Goal: Find specific page/section: Find specific page/section

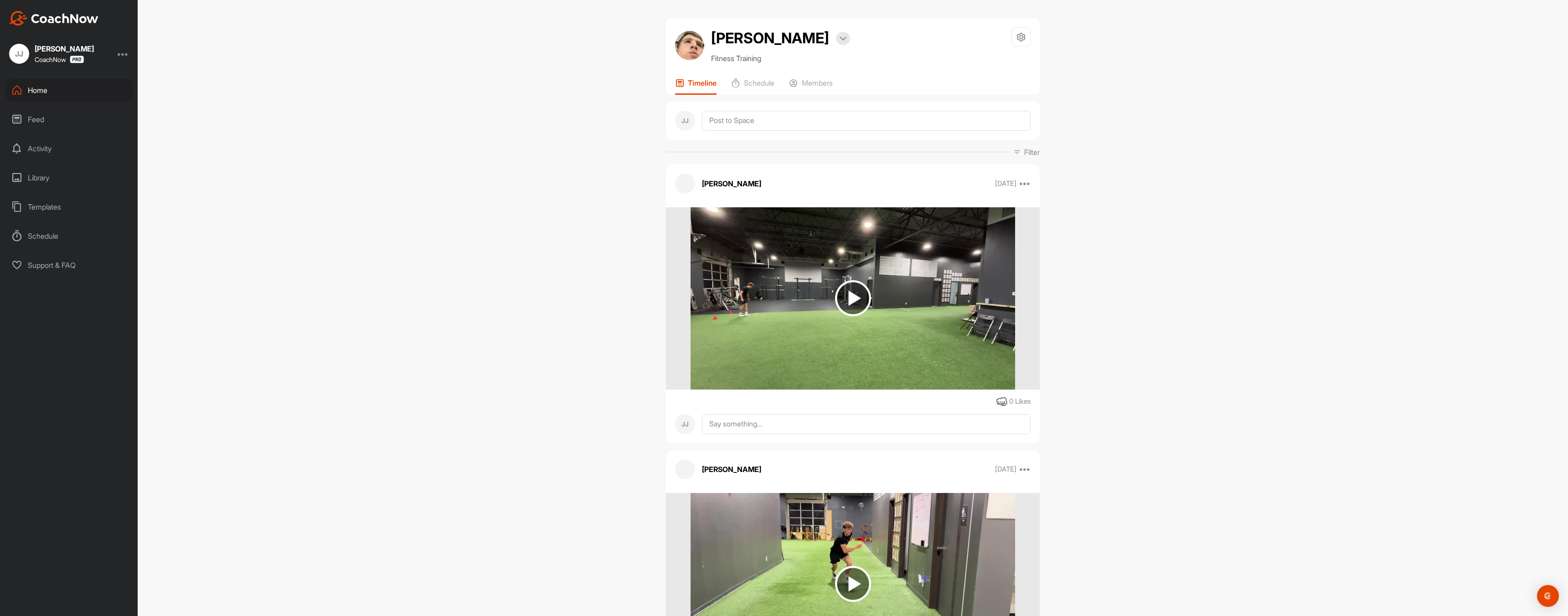
click at [47, 92] on div "Home" at bounding box center [69, 90] width 128 height 23
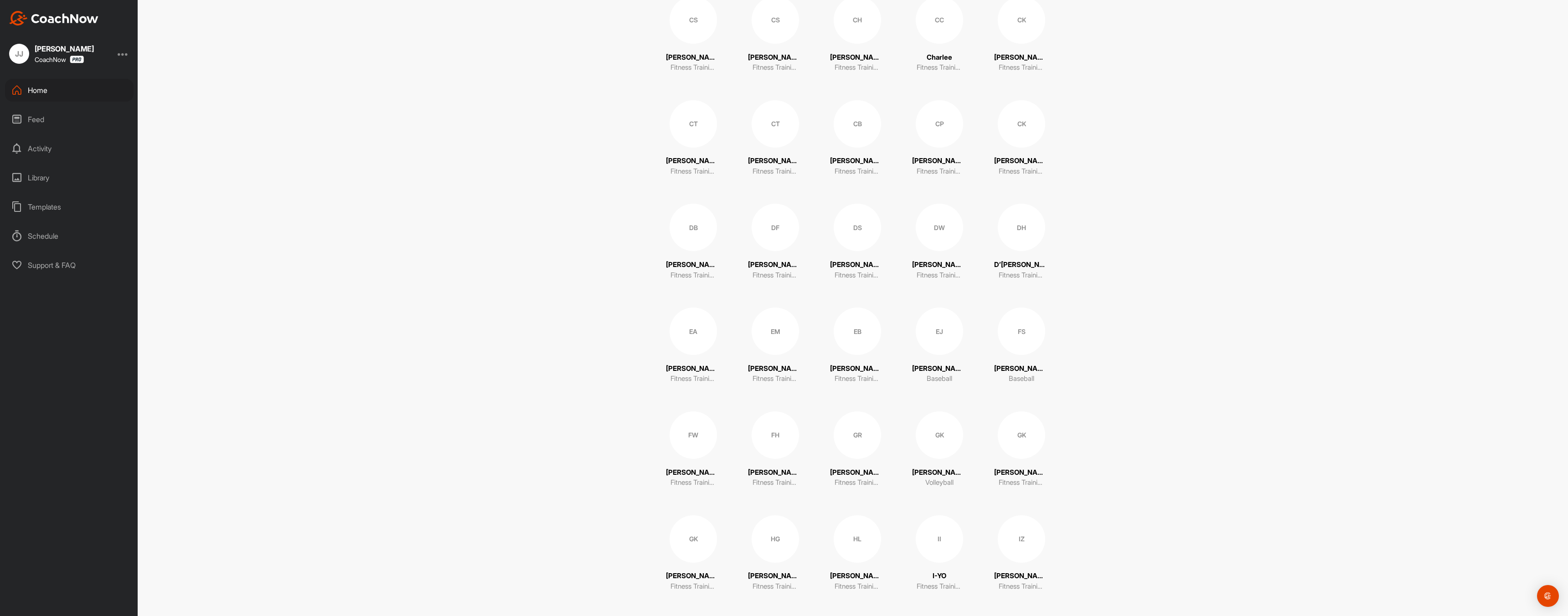
scroll to position [637, 0]
click at [772, 345] on div "EM" at bounding box center [775, 333] width 47 height 47
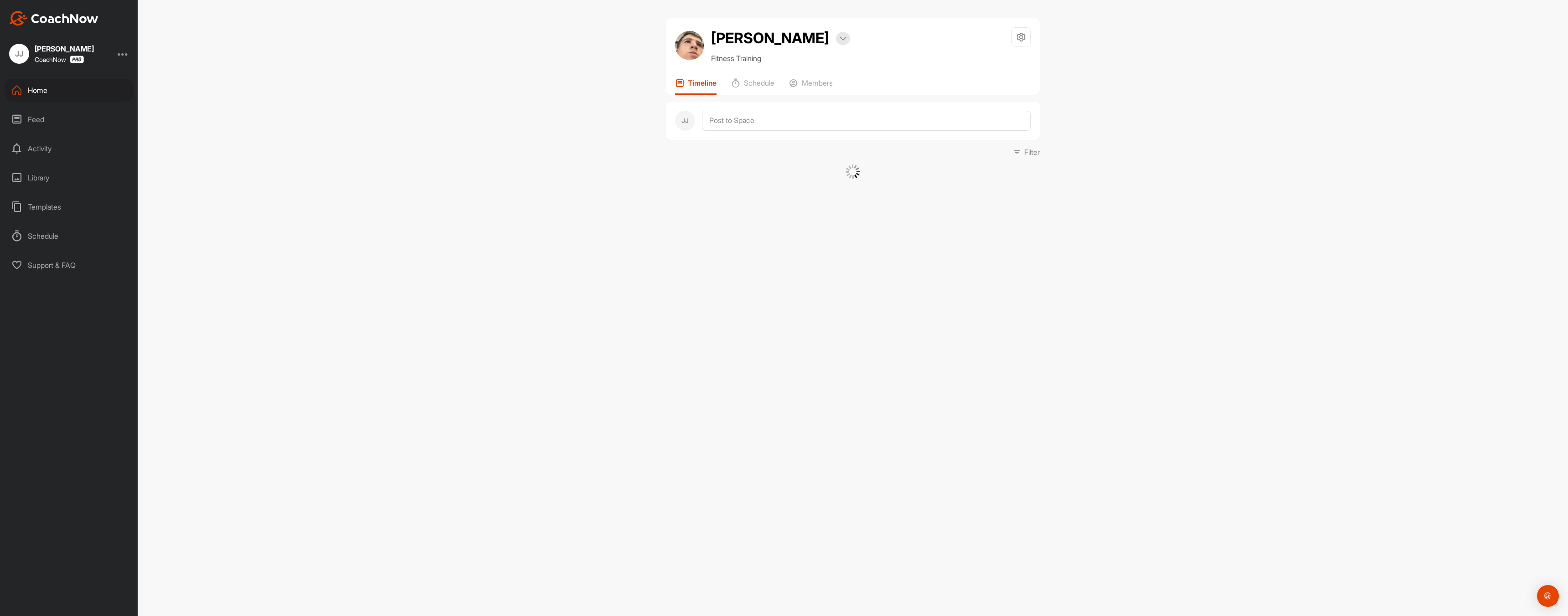
click at [772, 345] on div "[PERSON_NAME] Bookings Fitness Training Space Settings Your Notifications Timel…" at bounding box center [853, 308] width 1430 height 616
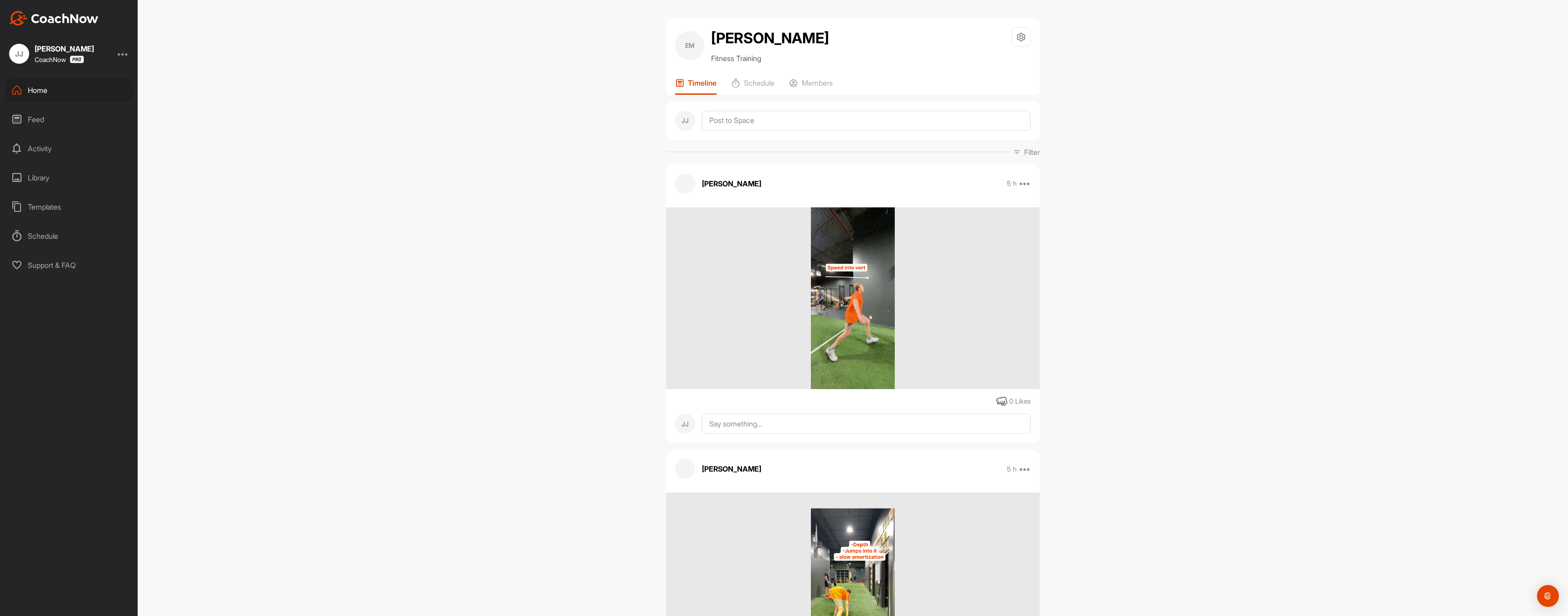
click at [507, 313] on div "EM [PERSON_NAME] Fitness Training Space Settings Your Notifications Timeline Sc…" at bounding box center [853, 308] width 1430 height 616
click at [852, 336] on img at bounding box center [853, 299] width 85 height 183
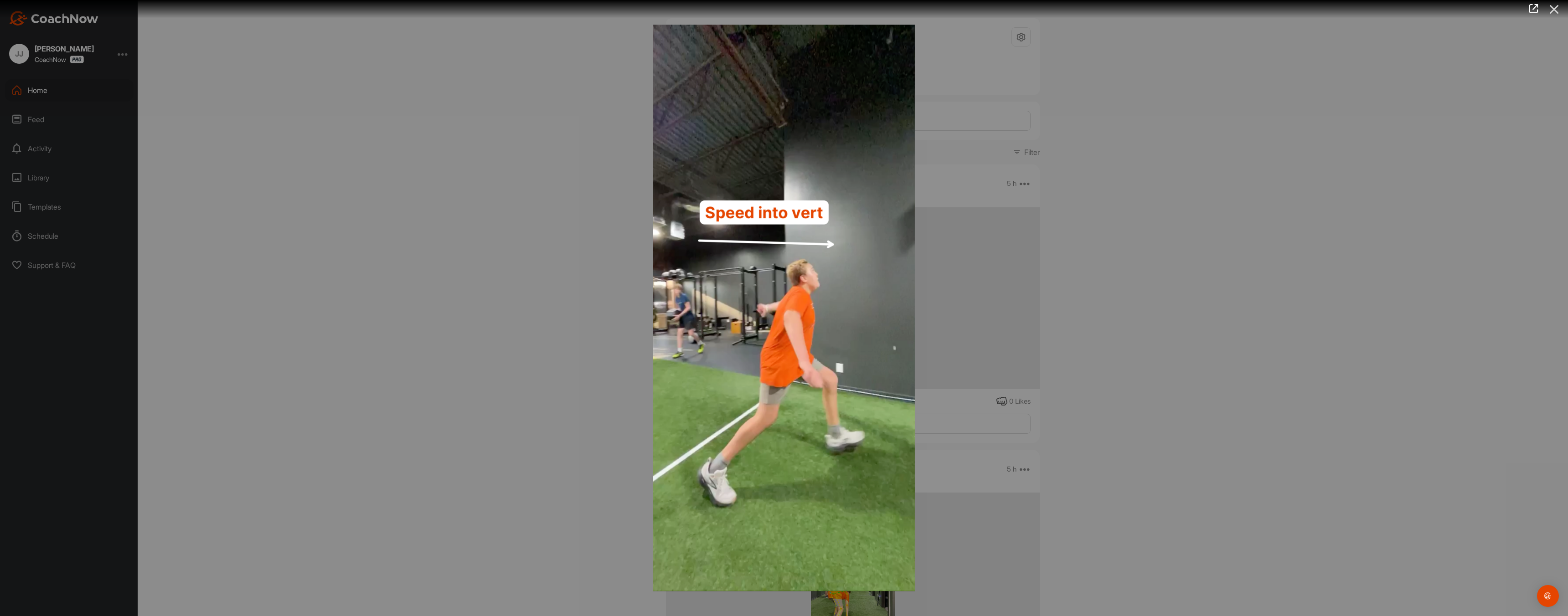
click at [1556, 10] on icon at bounding box center [1554, 9] width 21 height 17
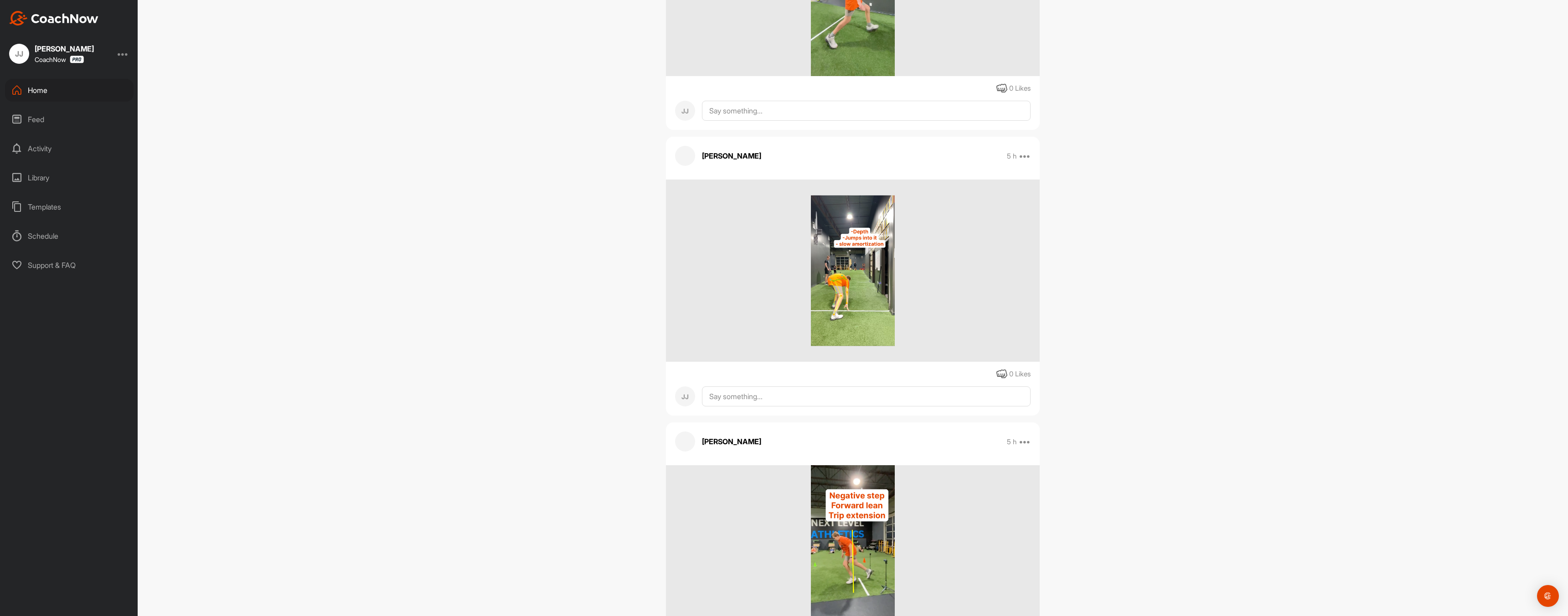
scroll to position [315, 0]
click at [857, 309] on img at bounding box center [853, 270] width 85 height 183
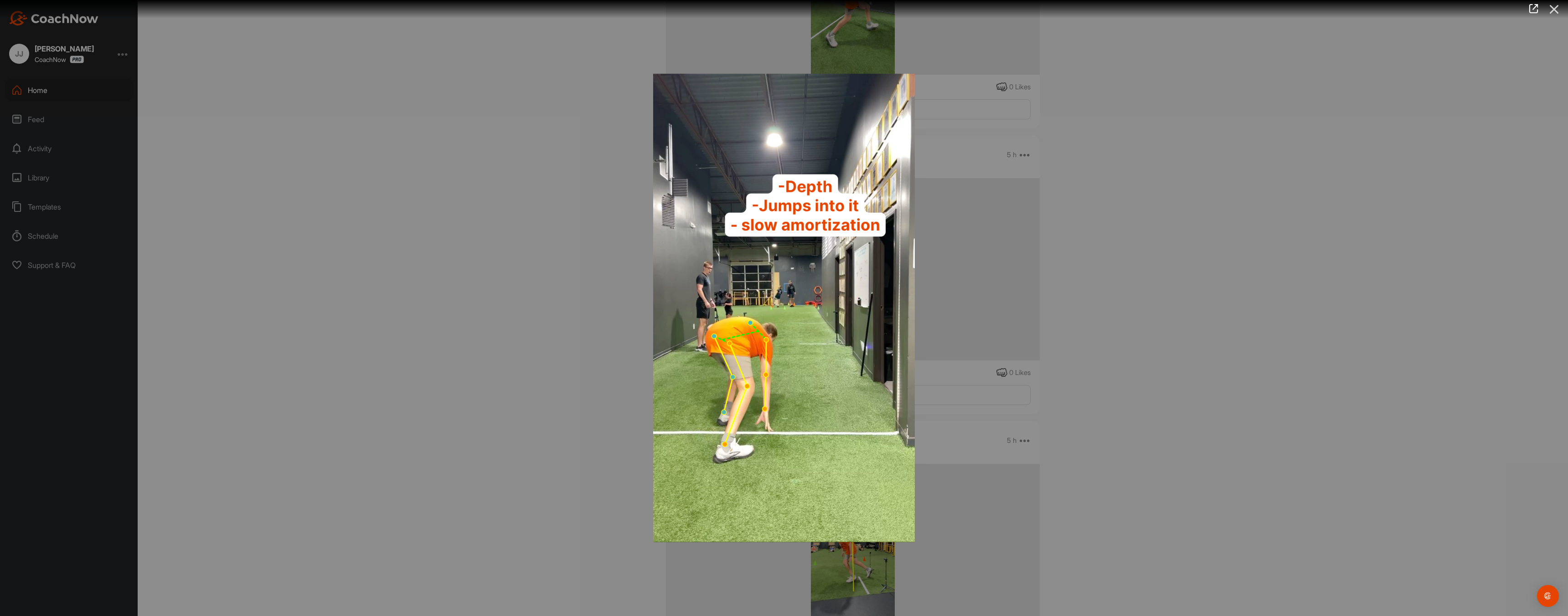
click at [1555, 6] on icon at bounding box center [1554, 9] width 21 height 17
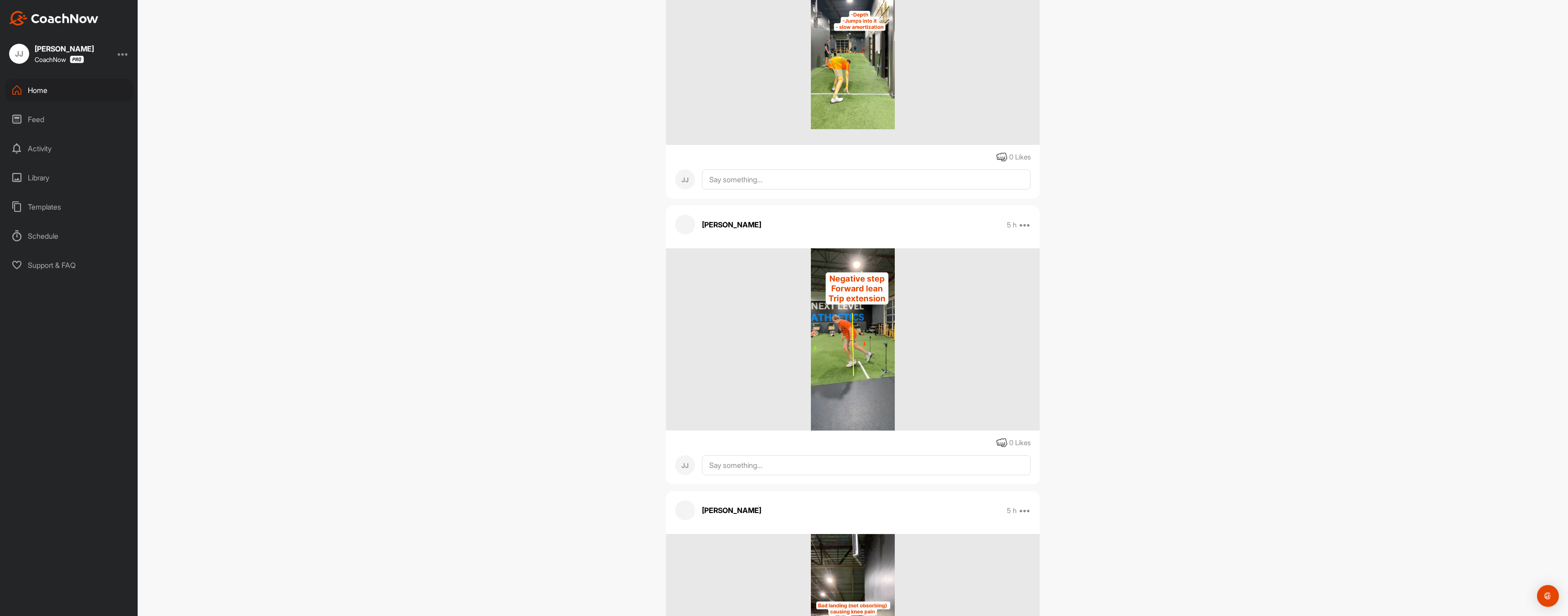
scroll to position [541, 0]
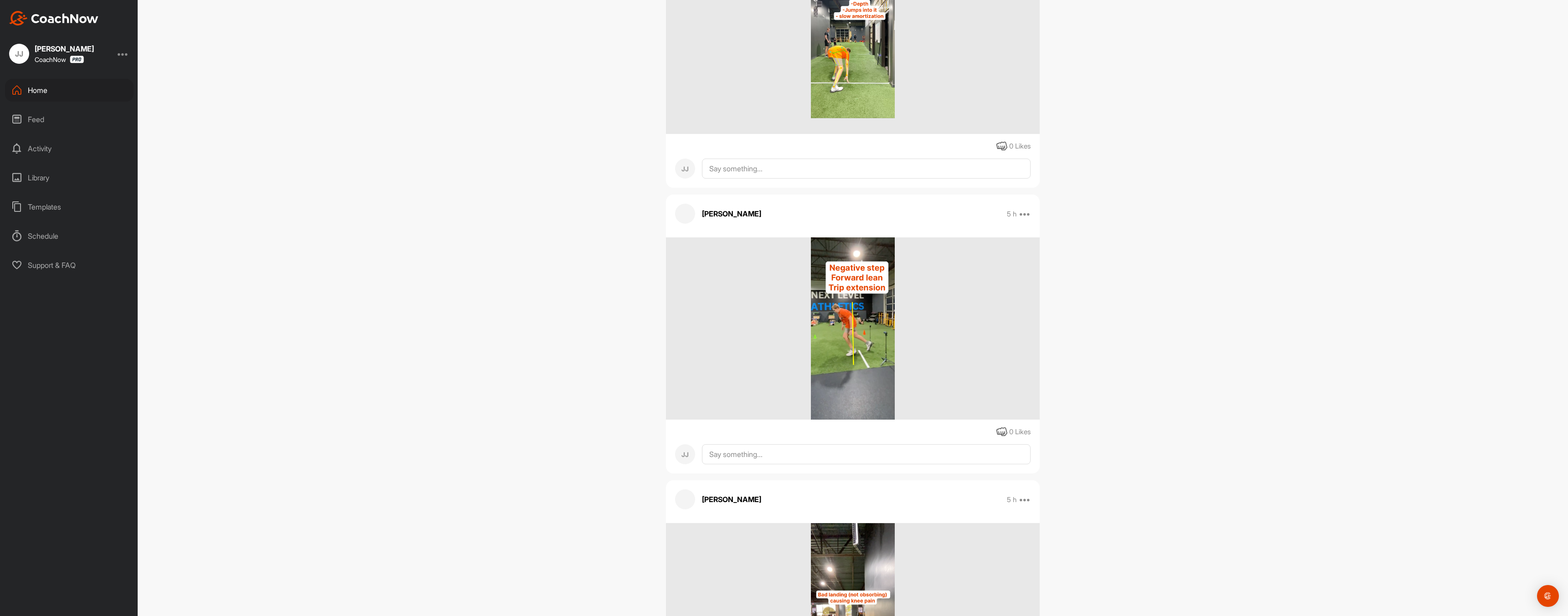
click at [836, 339] on img at bounding box center [853, 329] width 85 height 183
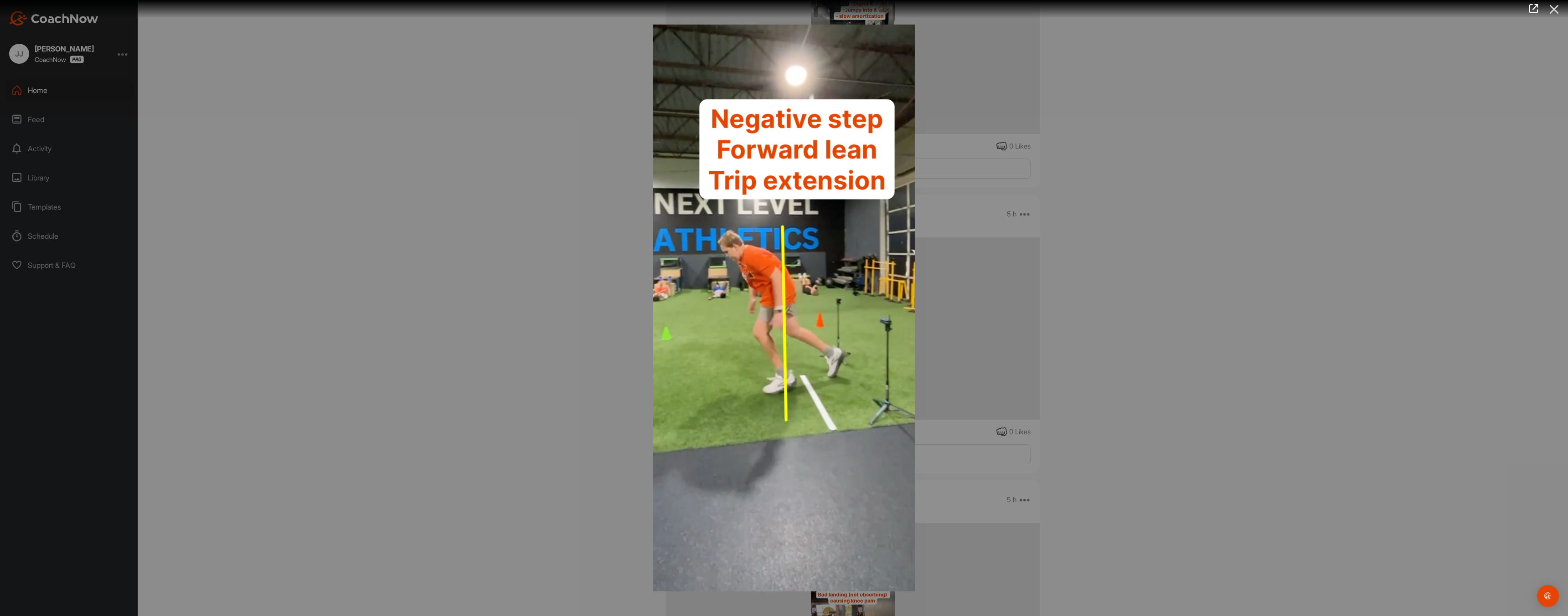
click at [1553, 10] on icon at bounding box center [1554, 9] width 21 height 17
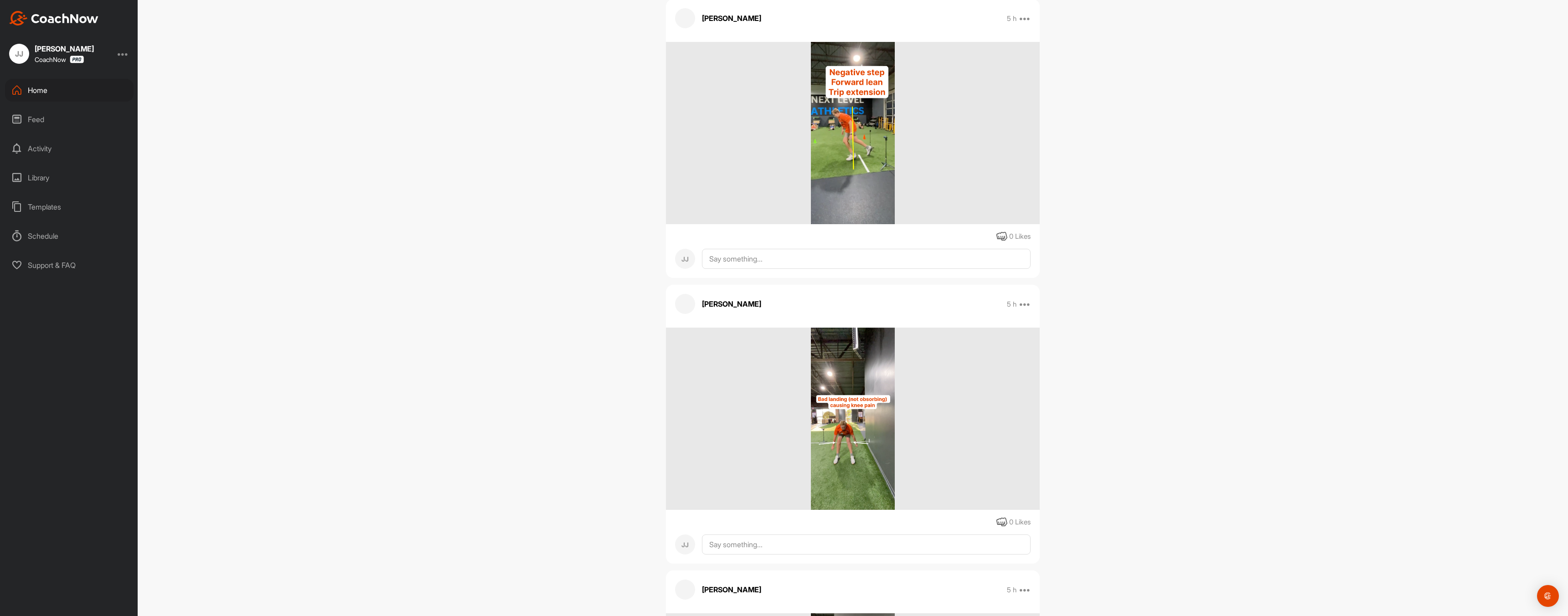
scroll to position [788, 0]
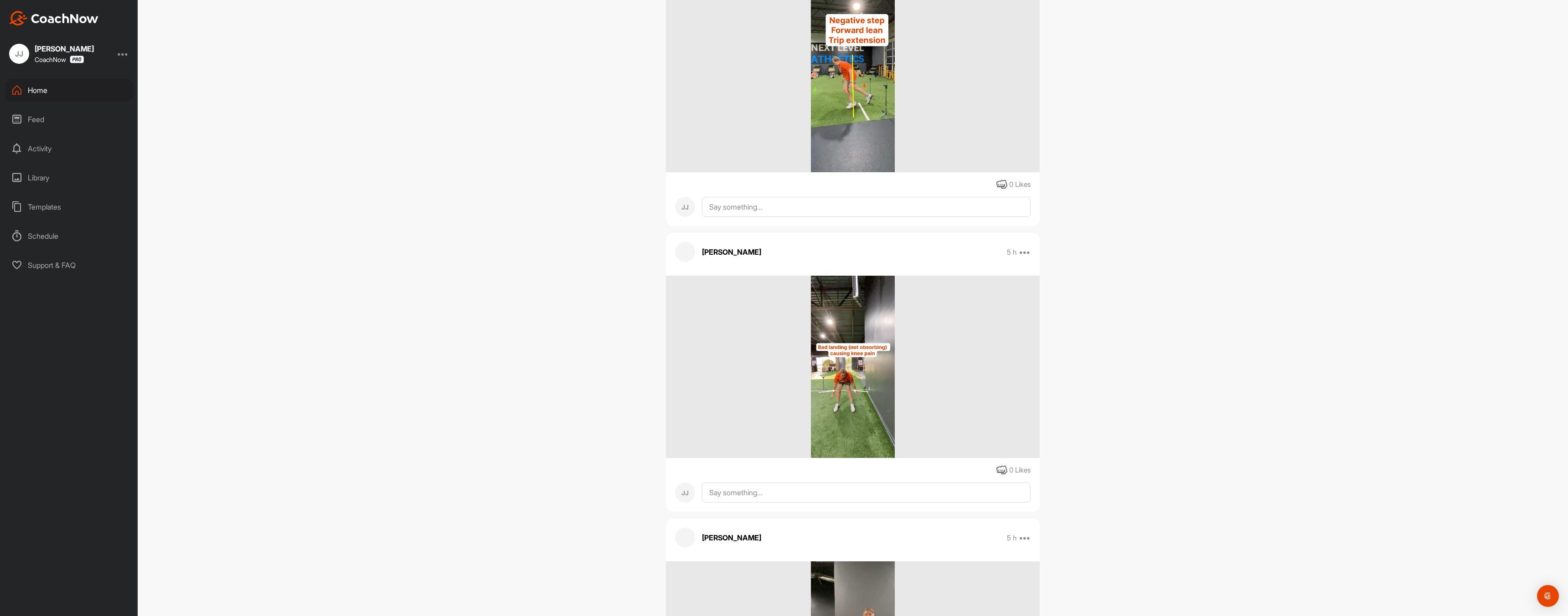
click at [855, 413] on img at bounding box center [853, 367] width 85 height 183
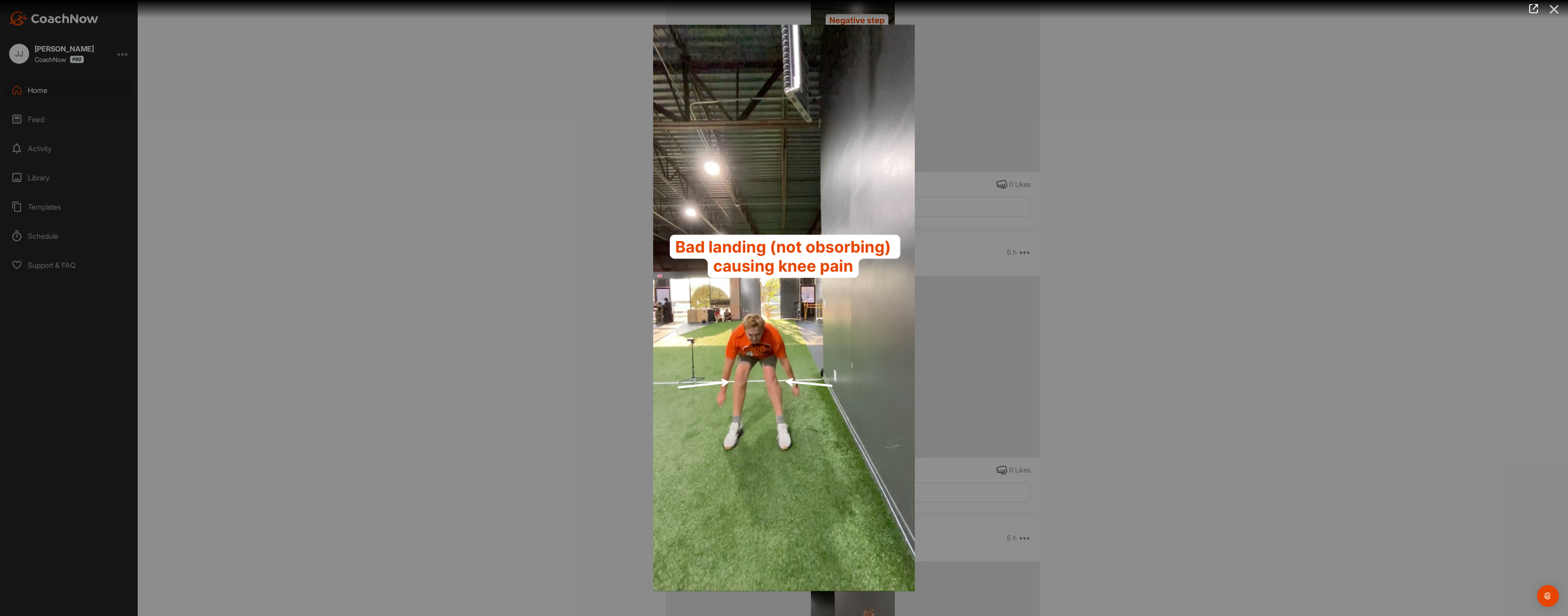
click at [1554, 9] on icon at bounding box center [1554, 9] width 21 height 17
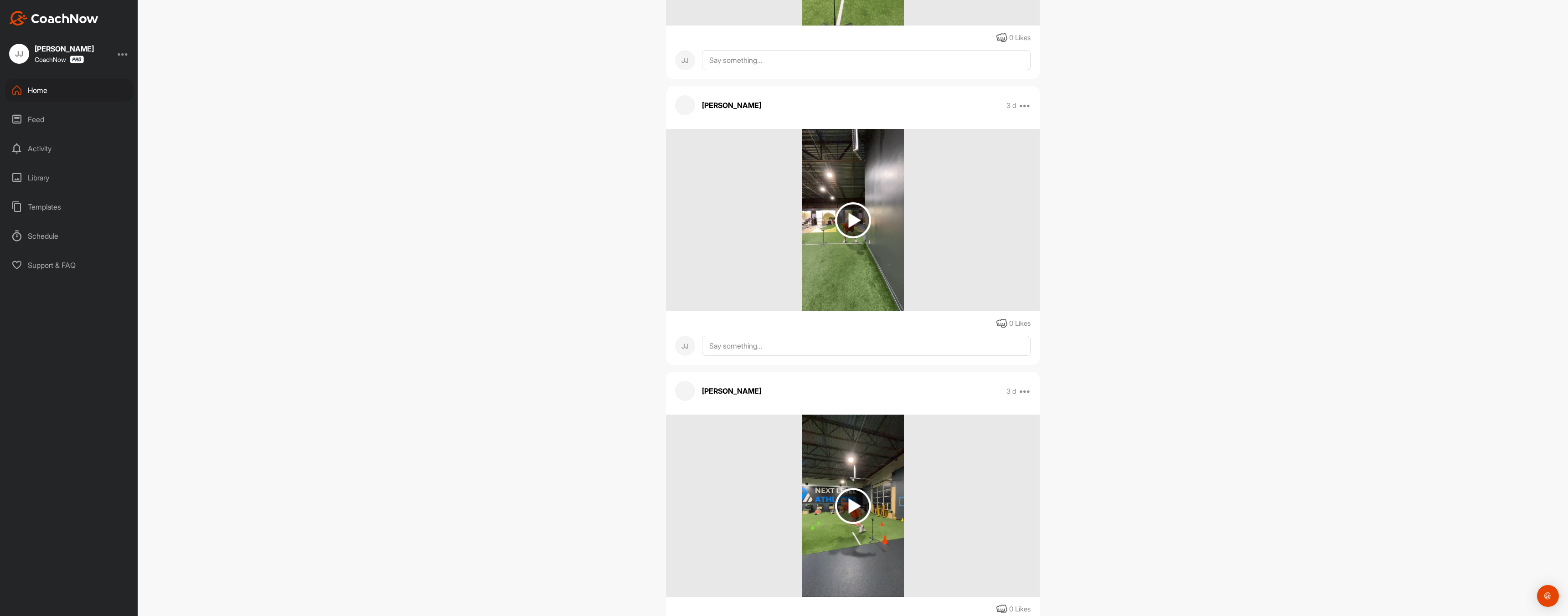
scroll to position [3075, 0]
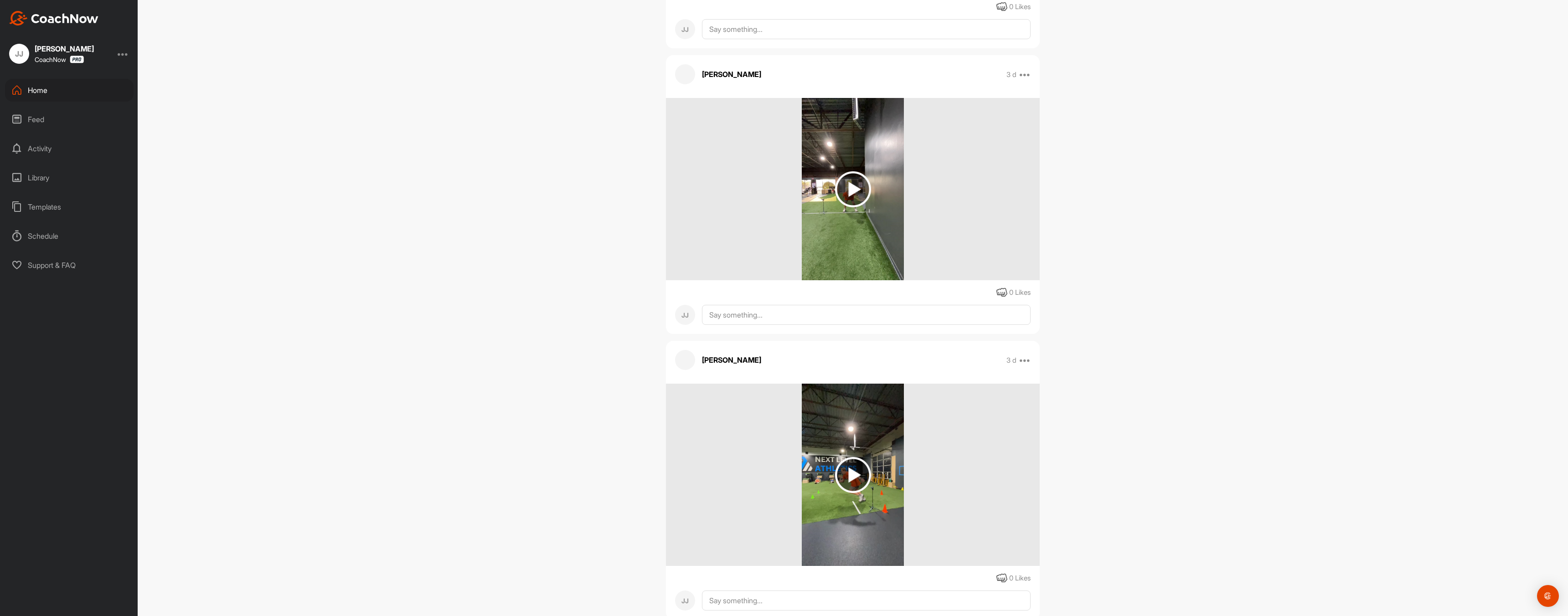
click at [876, 281] on img at bounding box center [852, 189] width 102 height 183
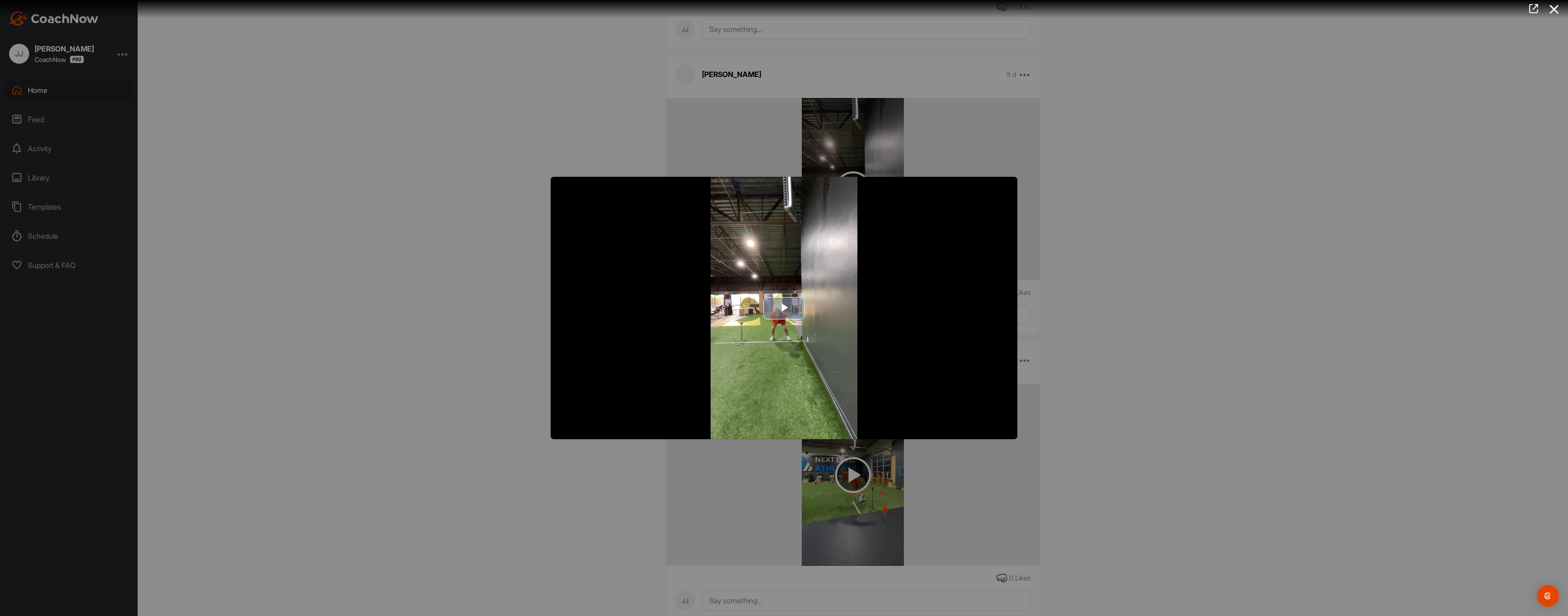
click at [784, 308] on span "Video Player" at bounding box center [784, 308] width 0 height 0
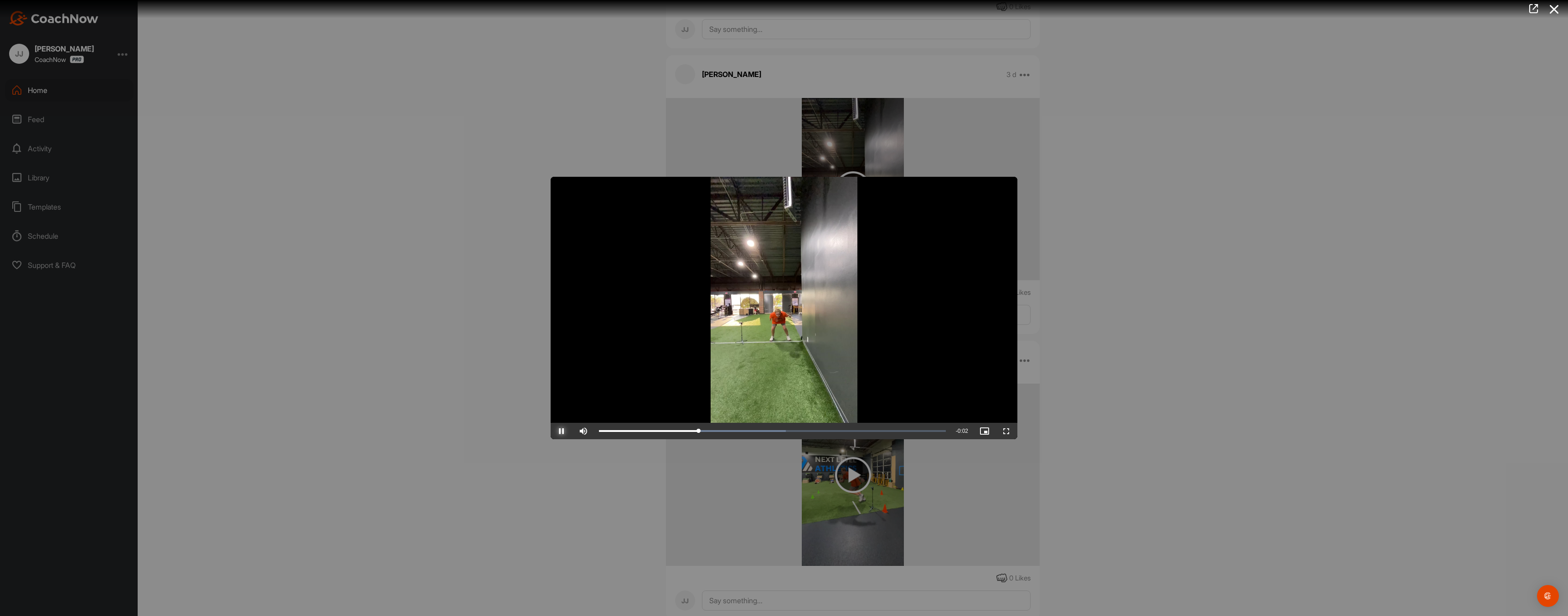
click at [562, 431] on span "Video Player" at bounding box center [562, 431] width 22 height 0
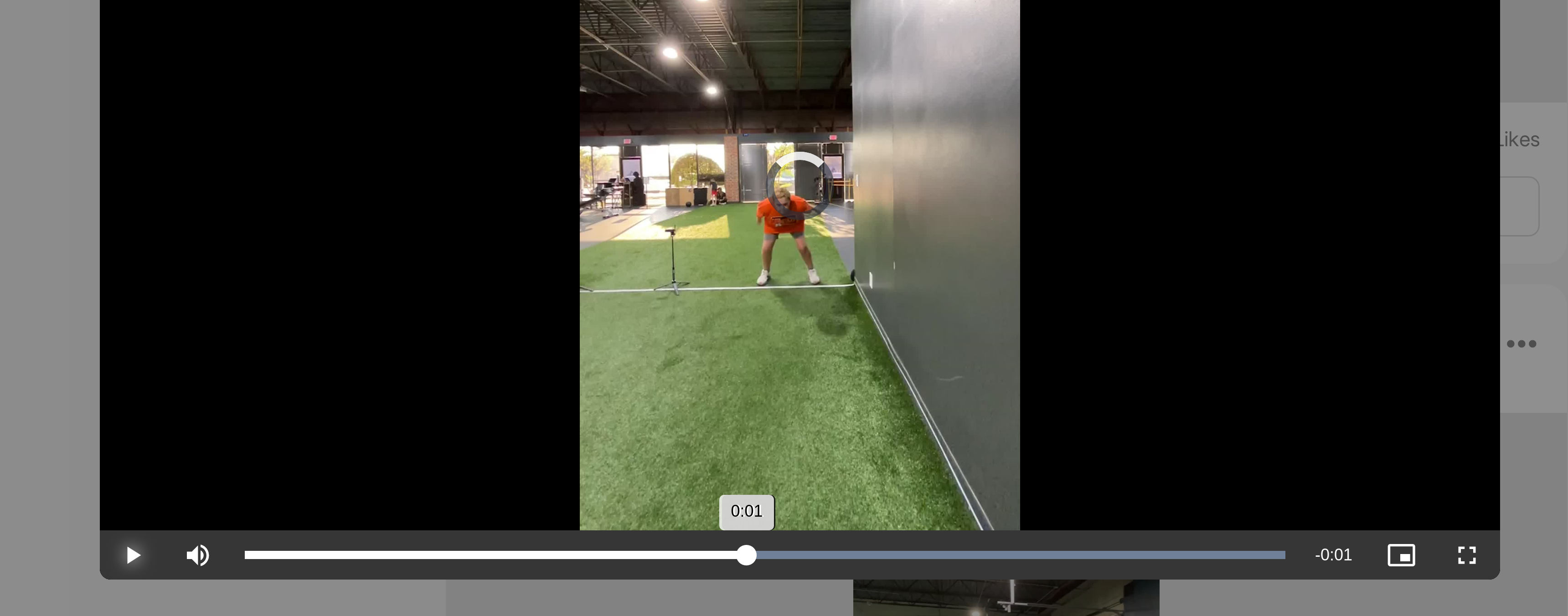
drag, startPoint x: 707, startPoint y: 431, endPoint x: 768, endPoint y: 429, distance: 61.0
click at [766, 430] on div "0:01" at bounding box center [682, 431] width 167 height 2
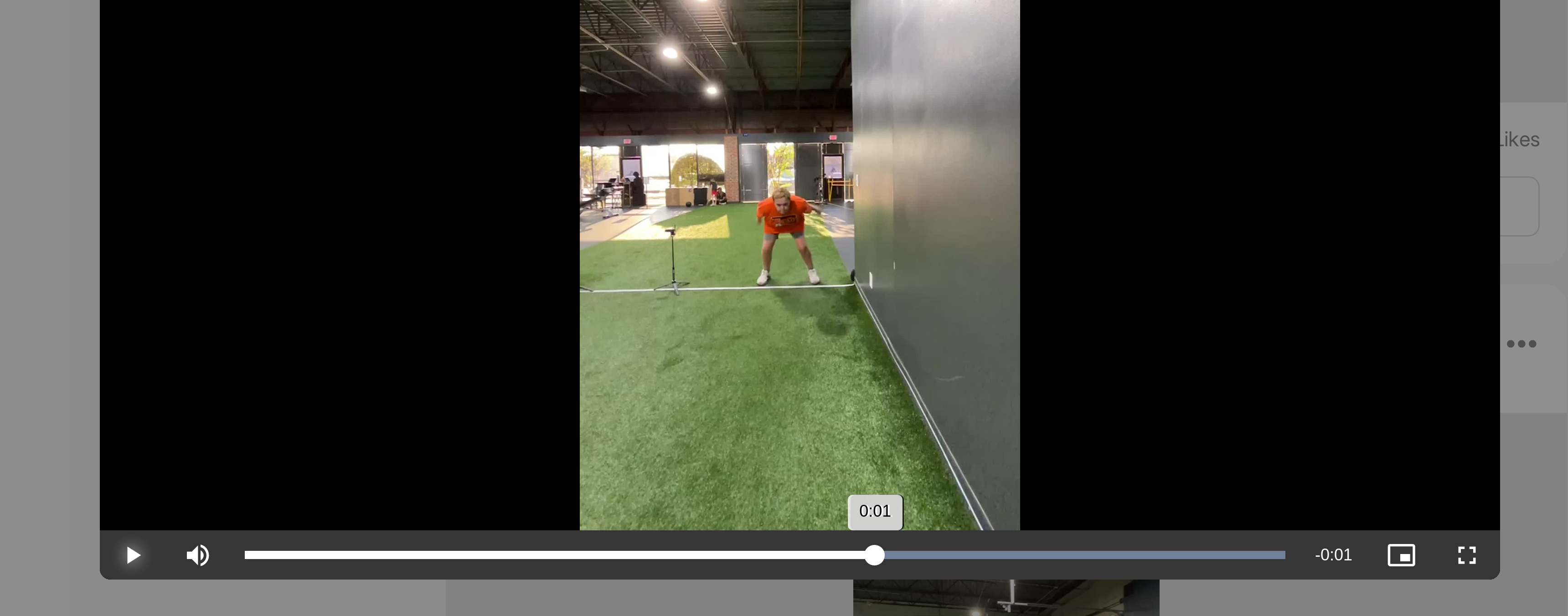
drag, startPoint x: 768, startPoint y: 430, endPoint x: 808, endPoint y: 429, distance: 40.0
click at [808, 430] on div "0:01" at bounding box center [704, 431] width 210 height 2
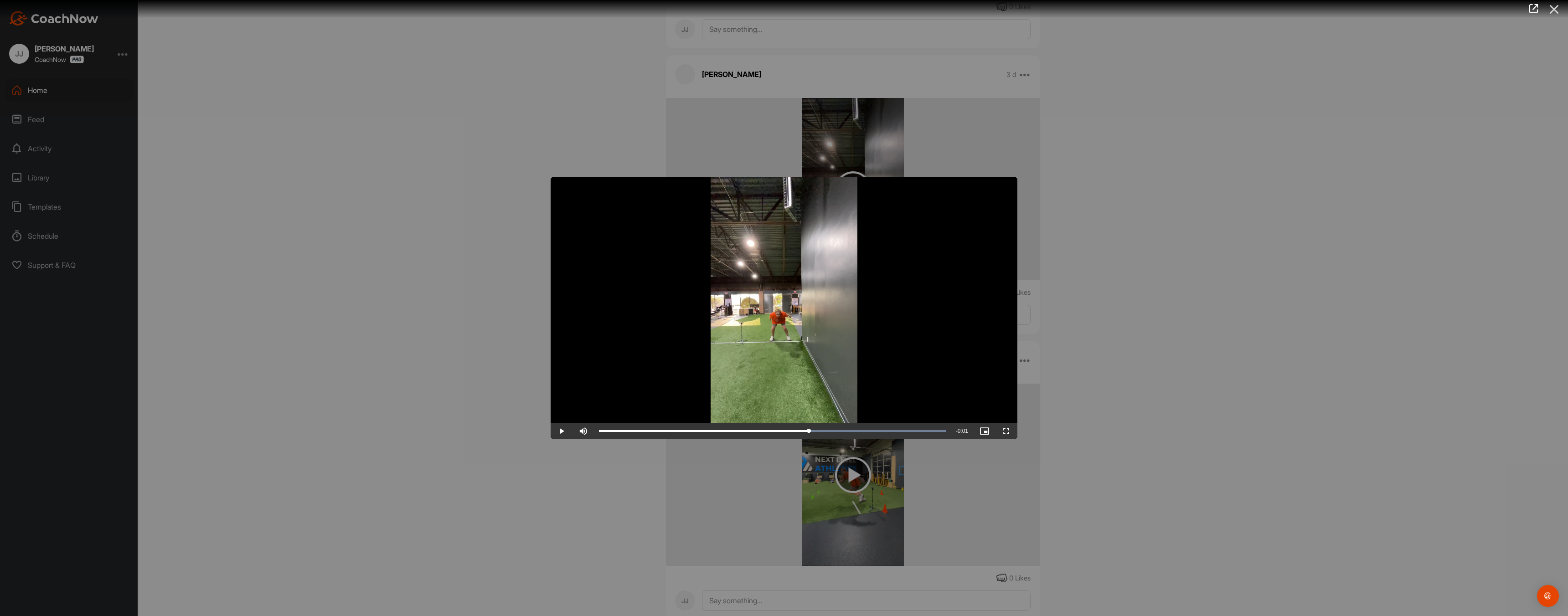
click at [1555, 12] on icon at bounding box center [1554, 9] width 21 height 17
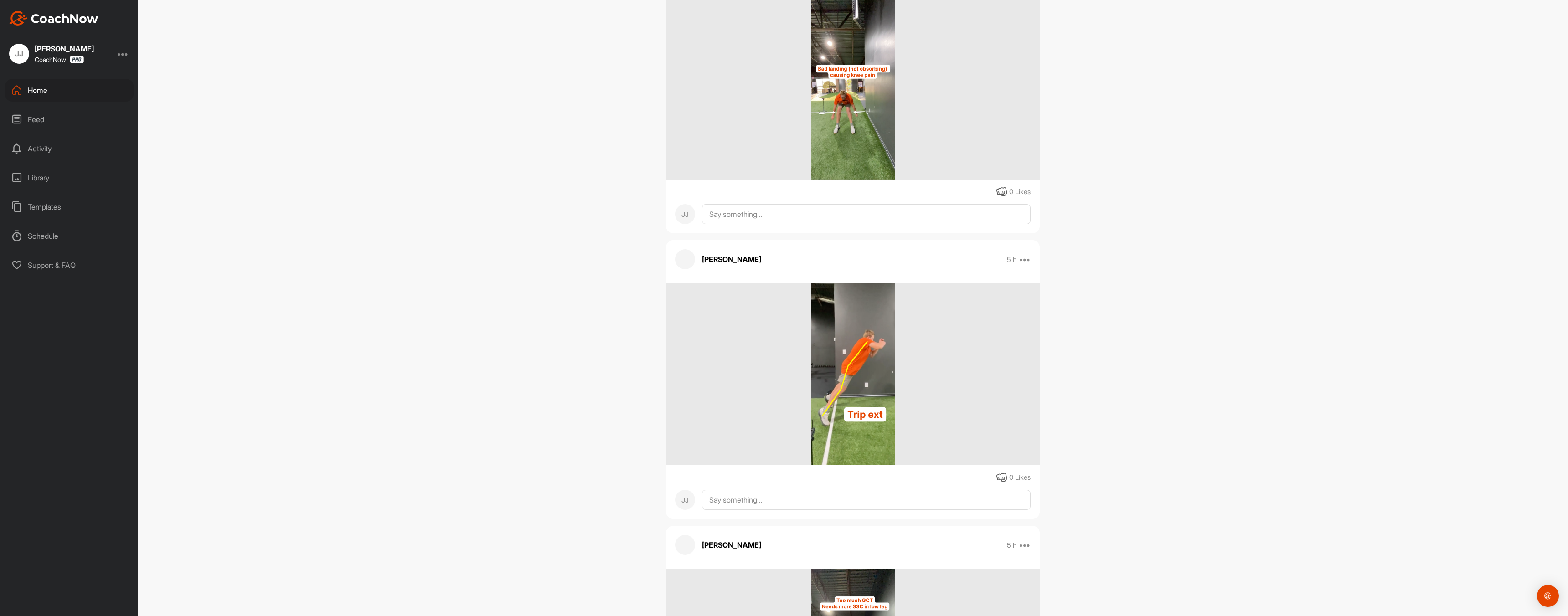
scroll to position [1087, 0]
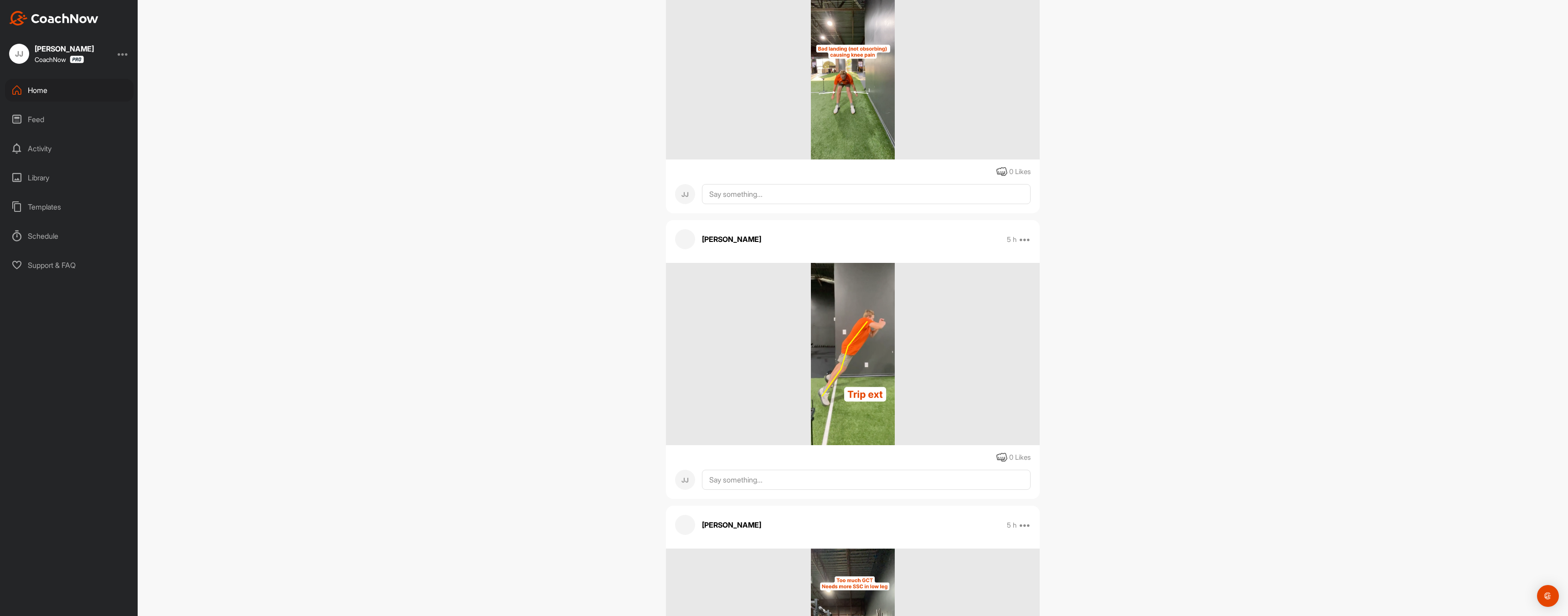
click at [870, 367] on img at bounding box center [853, 354] width 85 height 183
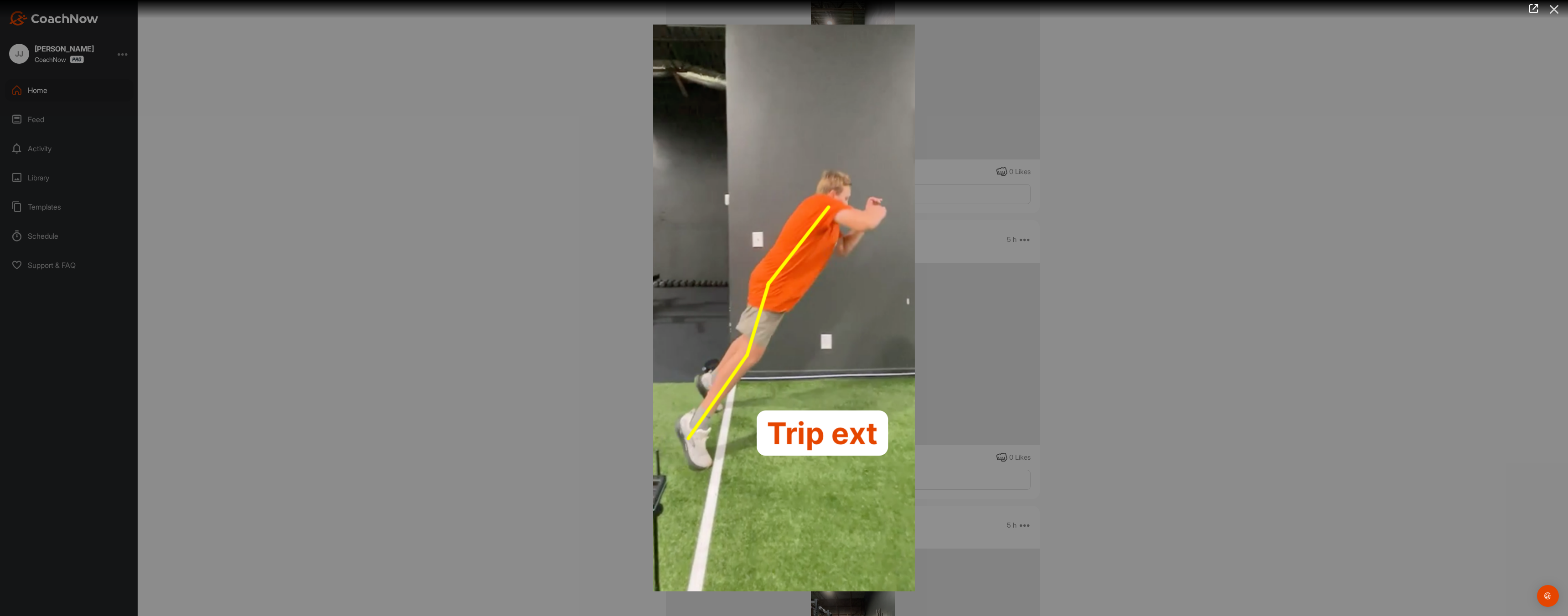
click at [1553, 7] on icon at bounding box center [1554, 9] width 21 height 17
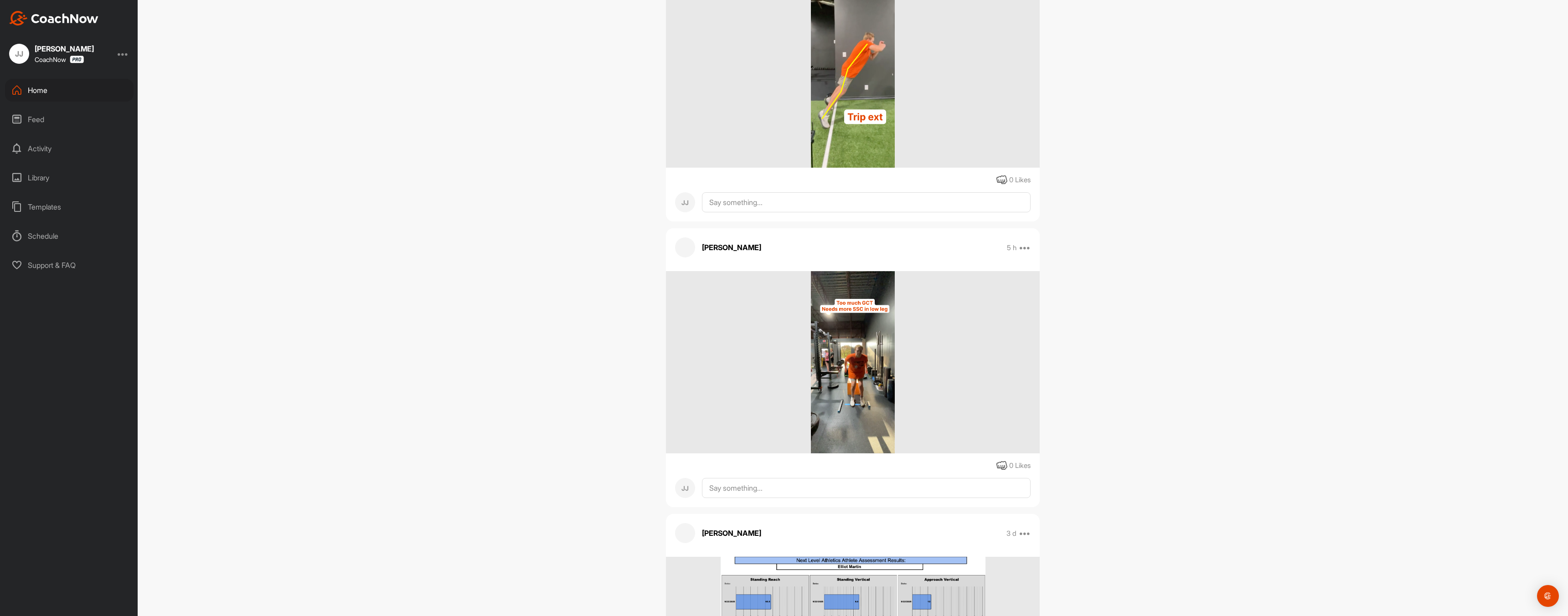
scroll to position [1365, 0]
click at [856, 380] on img at bounding box center [853, 363] width 85 height 183
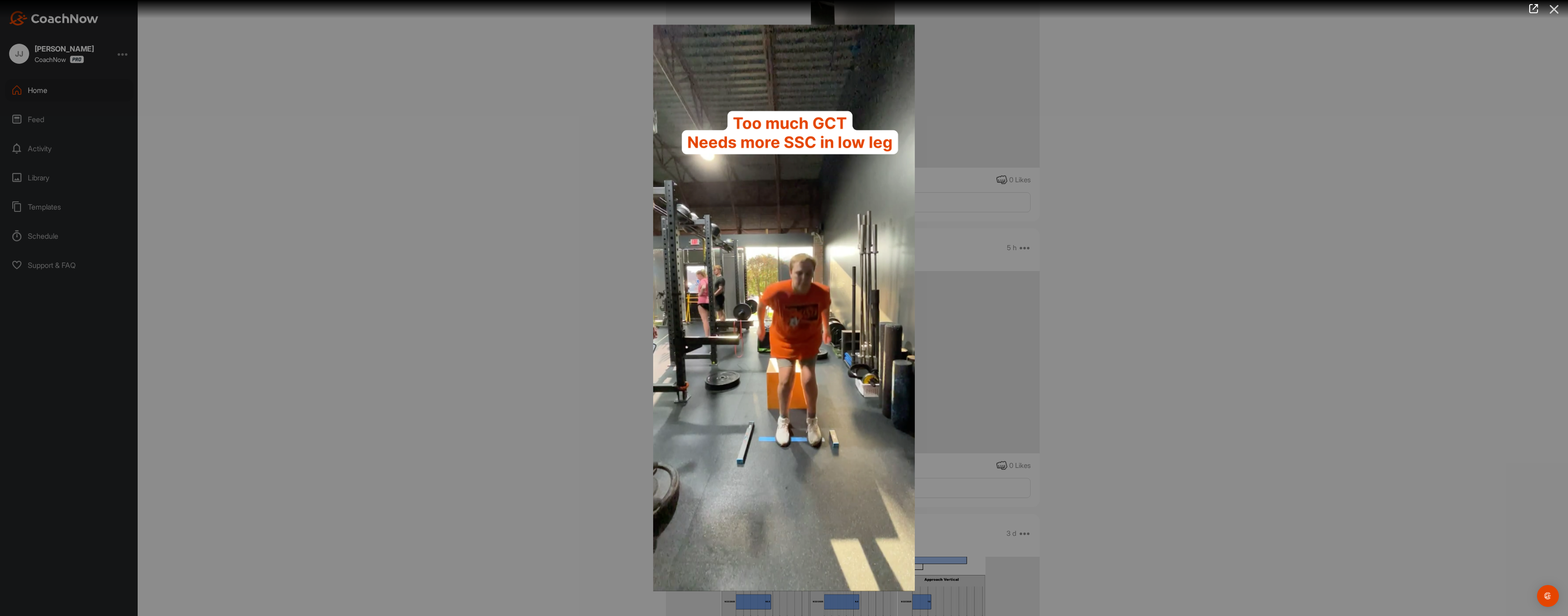
click at [1555, 9] on icon at bounding box center [1554, 9] width 21 height 17
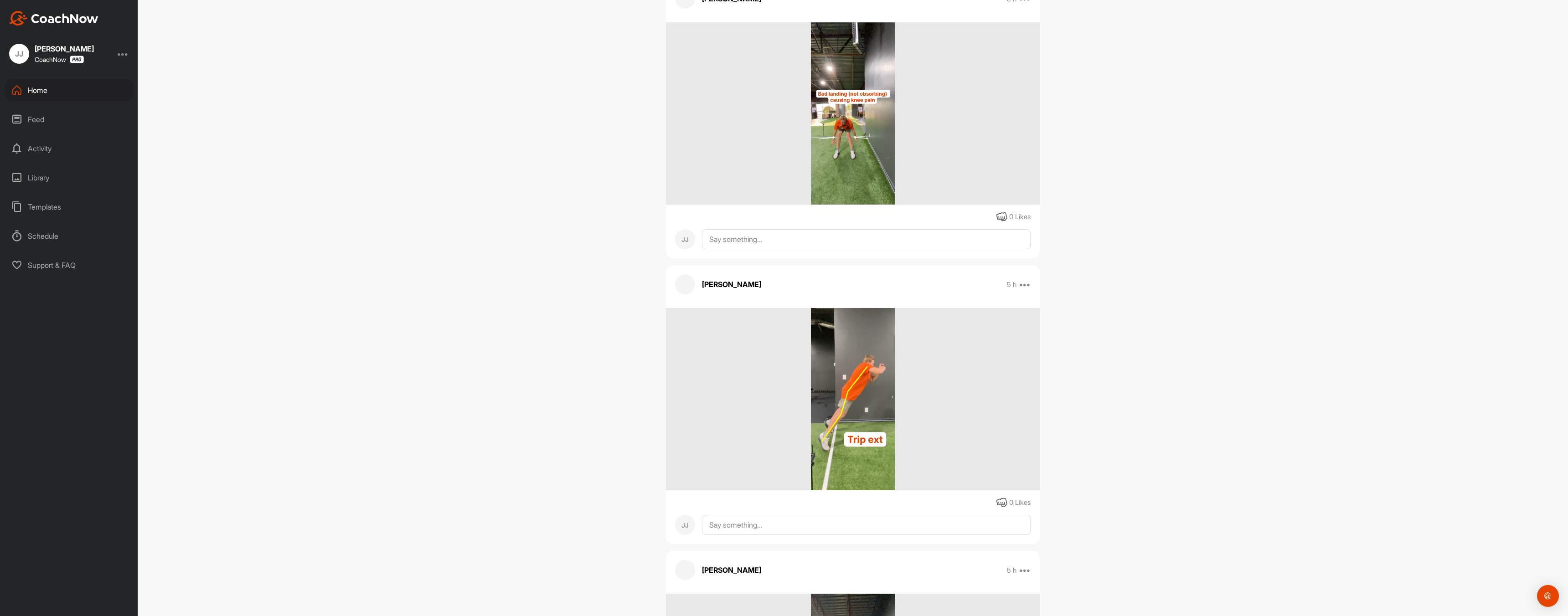
scroll to position [1060, 0]
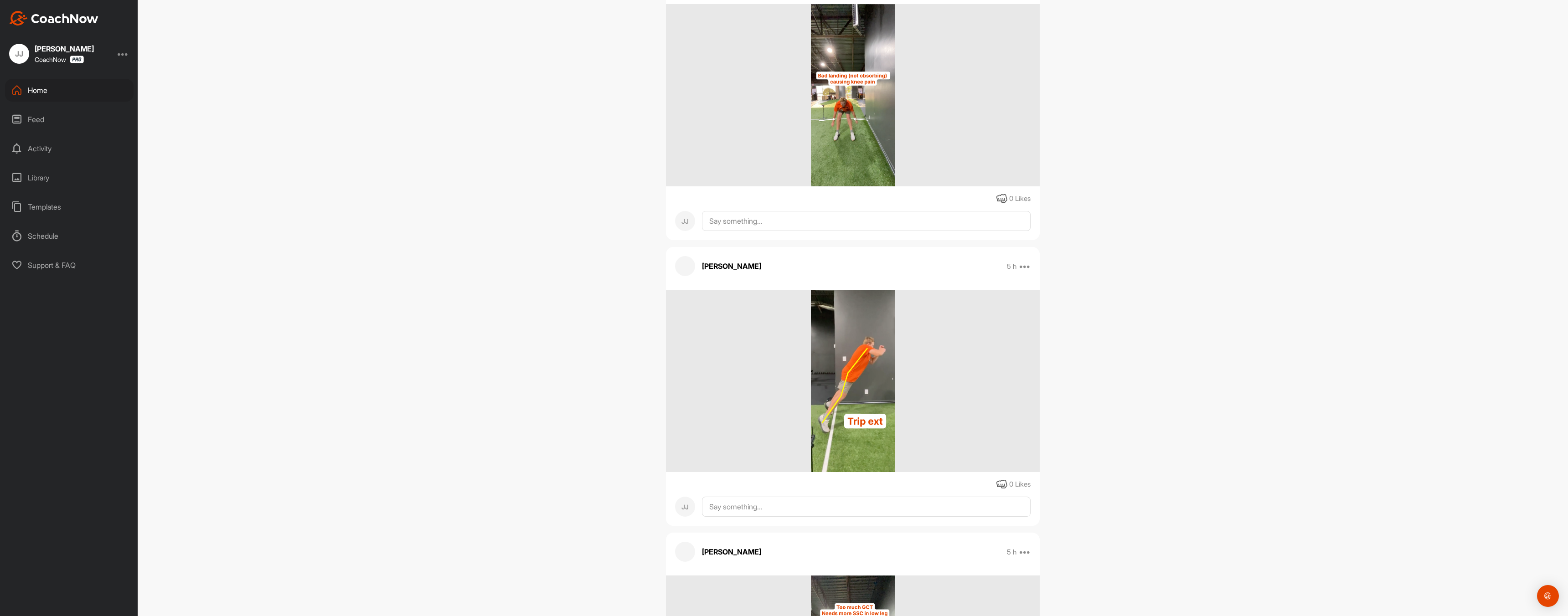
click at [853, 402] on img at bounding box center [853, 381] width 85 height 183
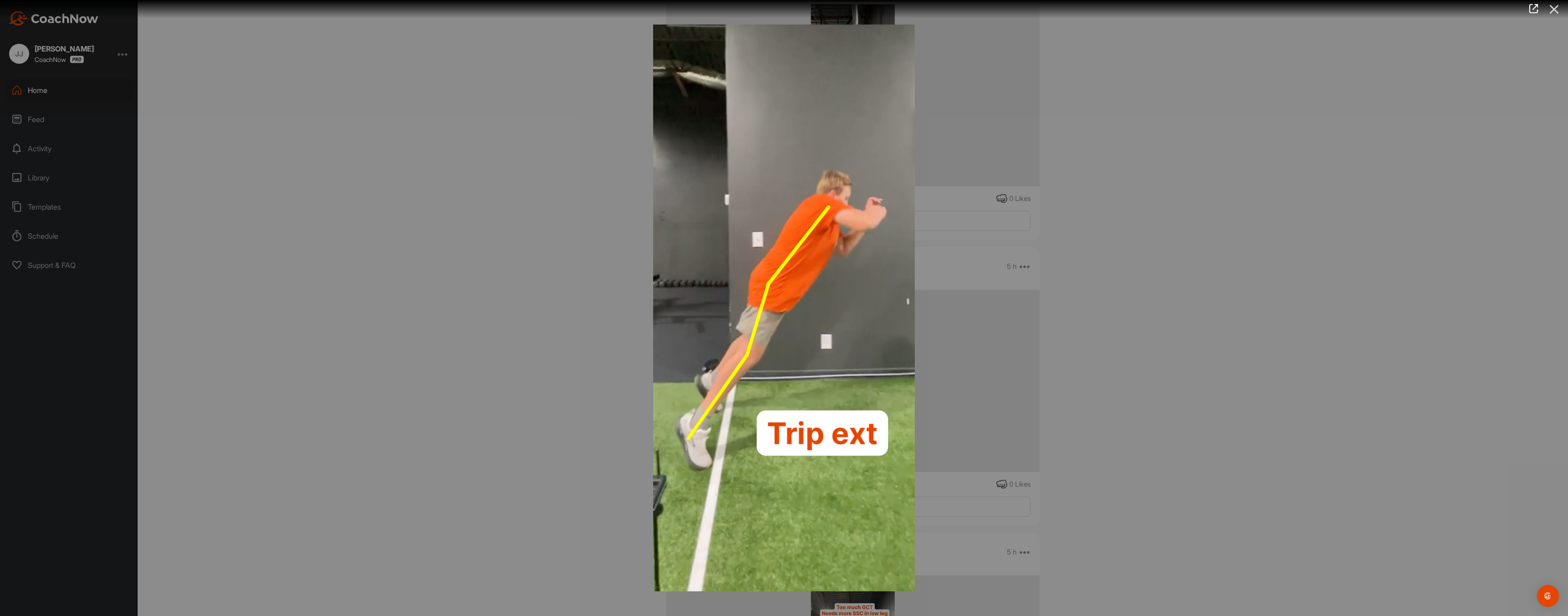
click at [1555, 10] on icon at bounding box center [1554, 9] width 21 height 17
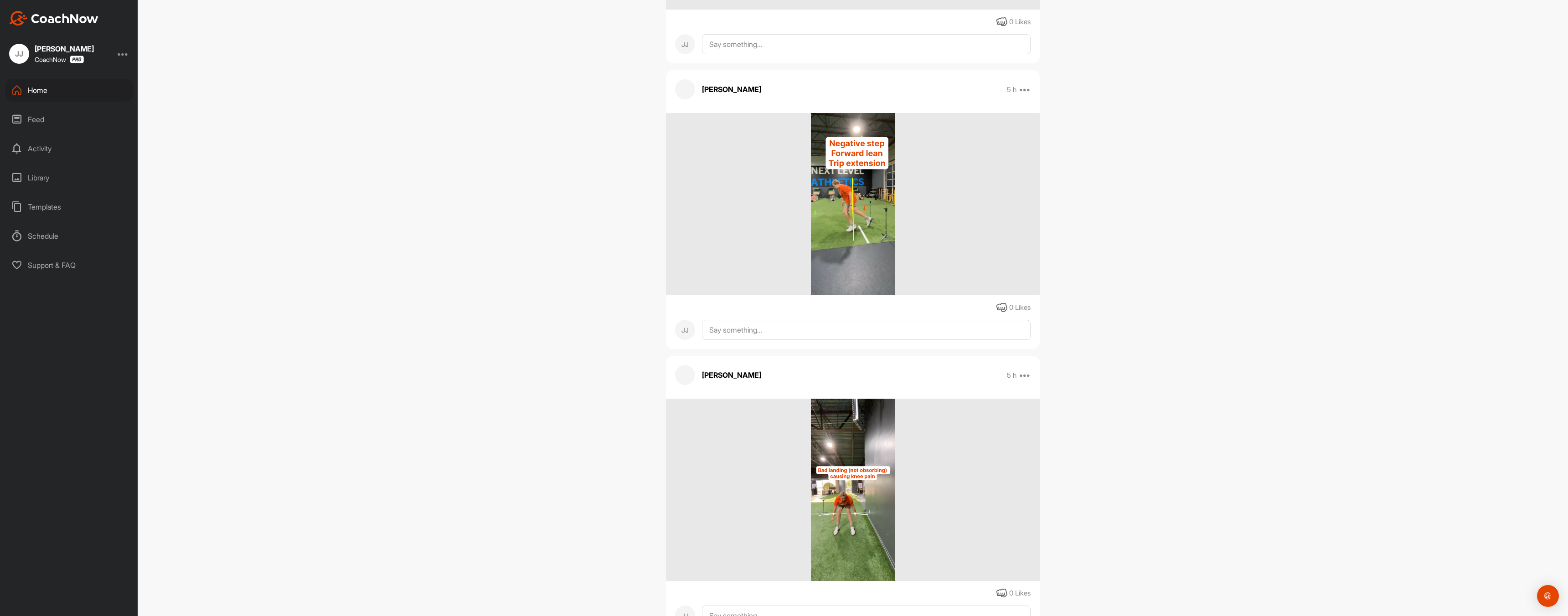
scroll to position [0, 0]
